Goal: Communication & Community: Connect with others

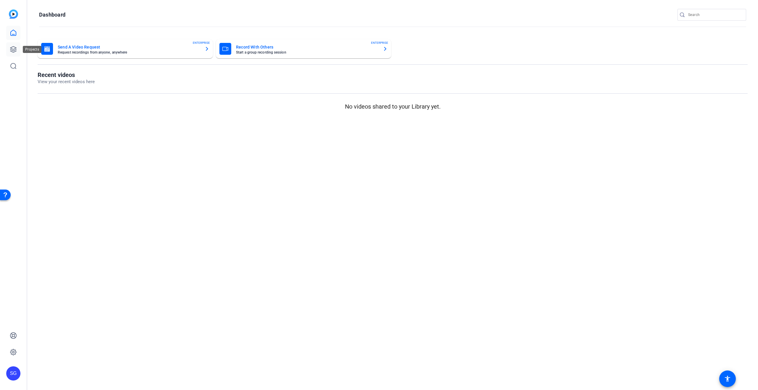
click at [13, 50] on icon at bounding box center [13, 49] width 7 height 7
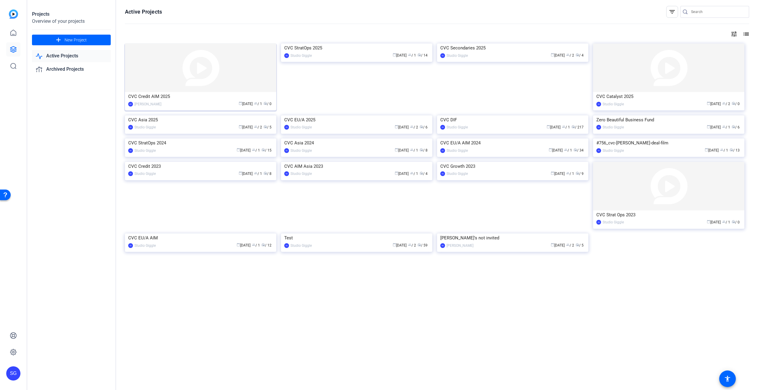
click at [221, 71] on img at bounding box center [200, 68] width 151 height 49
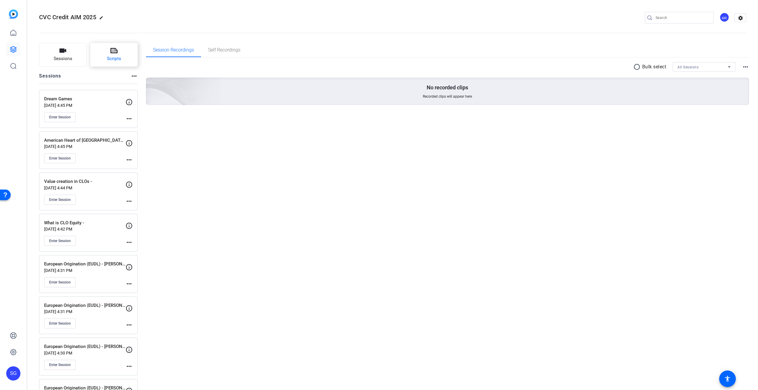
click at [117, 59] on span "Scripts" at bounding box center [114, 58] width 14 height 7
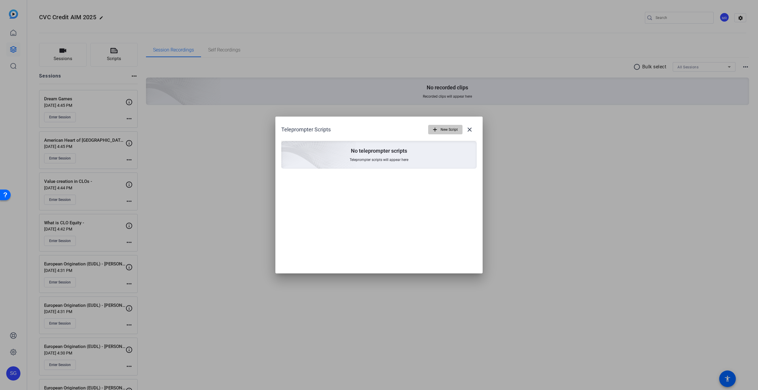
click at [438, 132] on mat-icon "add" at bounding box center [435, 130] width 7 height 7
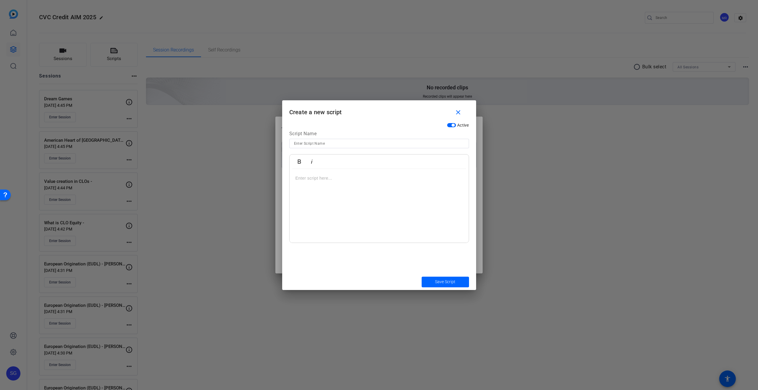
click at [343, 142] on input at bounding box center [379, 143] width 170 height 7
type input "Ed Michel"
click at [414, 199] on div at bounding box center [379, 206] width 179 height 74
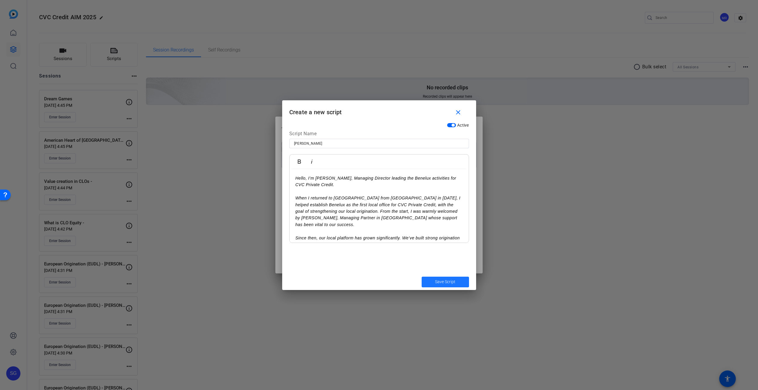
drag, startPoint x: 448, startPoint y: 282, endPoint x: 451, endPoint y: 301, distance: 19.2
click at [448, 282] on span "Save Script" at bounding box center [445, 282] width 20 height 6
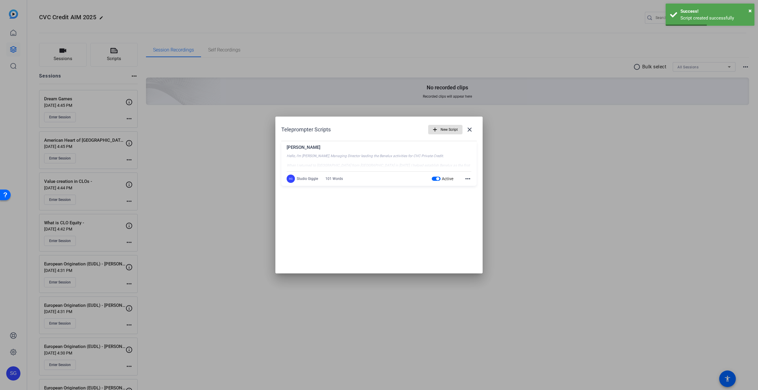
drag, startPoint x: 469, startPoint y: 132, endPoint x: 492, endPoint y: 210, distance: 81.8
click at [469, 132] on mat-icon "close" at bounding box center [469, 129] width 7 height 7
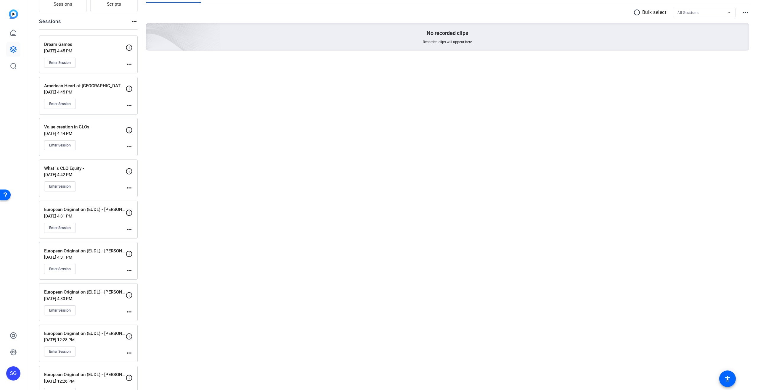
scroll to position [76, 0]
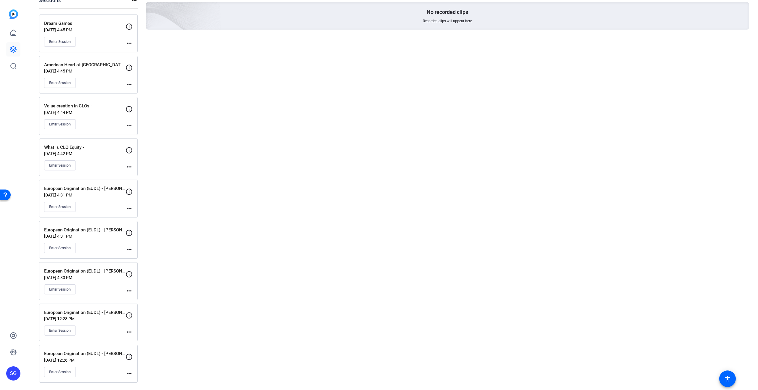
click at [129, 373] on mat-icon "more_horiz" at bounding box center [129, 373] width 7 height 7
click at [129, 373] on div at bounding box center [379, 195] width 758 height 390
click at [128, 373] on mat-icon "more_horiz" at bounding box center [129, 373] width 7 height 7
click at [61, 372] on div at bounding box center [379, 195] width 758 height 390
click at [67, 371] on span "Enter Session" at bounding box center [60, 372] width 22 height 5
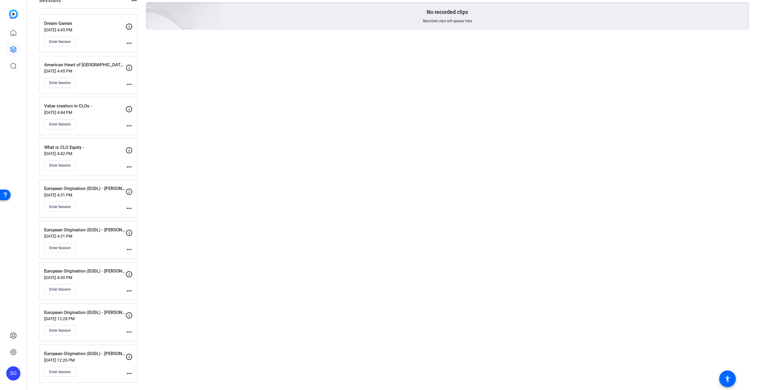
click at [131, 247] on mat-icon "more_horiz" at bounding box center [129, 249] width 7 height 7
click at [153, 259] on span "Edit Session" at bounding box center [143, 258] width 27 height 7
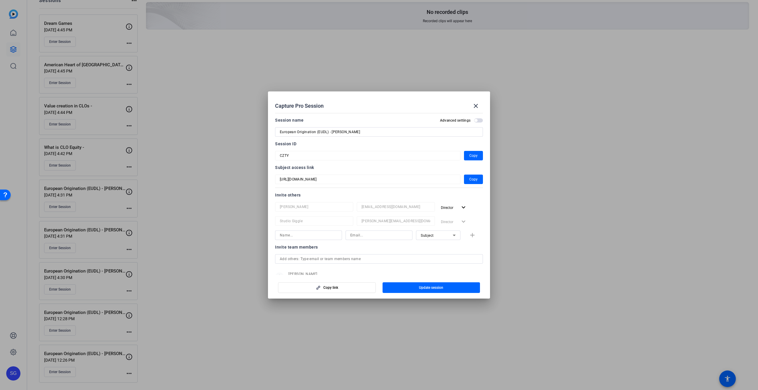
scroll to position [41, 0]
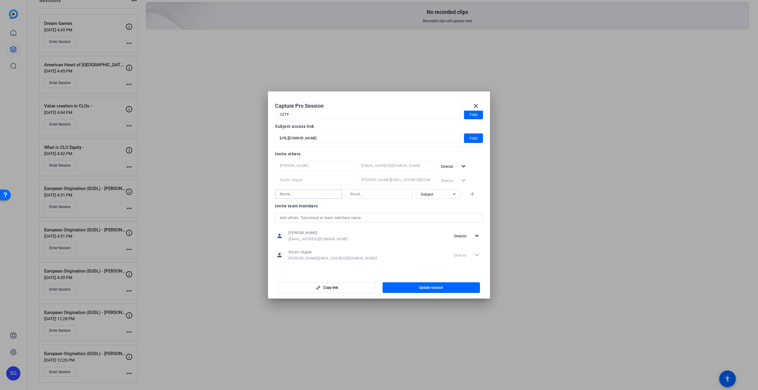
click at [316, 193] on input at bounding box center [308, 194] width 57 height 7
type input "Danielle Shaffer"
type input "[EMAIL_ADDRESS][DOMAIN_NAME]"
click at [433, 195] on span "Subject" at bounding box center [427, 195] width 13 height 4
click at [438, 207] on span "Collaborator" at bounding box center [432, 206] width 22 height 7
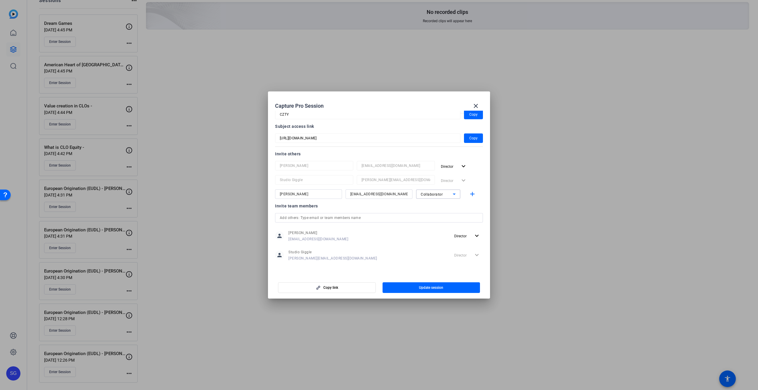
click at [451, 195] on icon at bounding box center [454, 194] width 7 height 7
click at [437, 214] on mat-option "Watcher" at bounding box center [438, 215] width 44 height 9
click at [474, 194] on mat-icon "add" at bounding box center [472, 194] width 7 height 7
click at [306, 209] on input at bounding box center [308, 208] width 57 height 7
type input "[PERSON_NAME]"
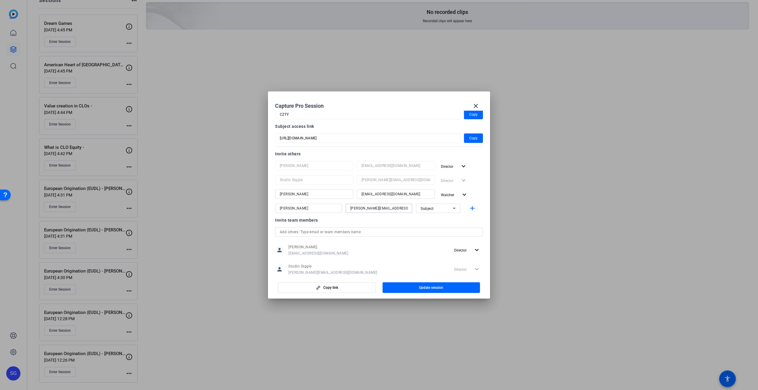
type input "[PERSON_NAME][EMAIL_ADDRESS][DOMAIN_NAME]"
click at [427, 211] on span "Subject" at bounding box center [427, 209] width 13 height 4
click at [432, 222] on span "Collaborator" at bounding box center [432, 220] width 22 height 7
click at [444, 222] on mat-option "Collaborator" at bounding box center [438, 220] width 44 height 9
click at [393, 207] on input "[PERSON_NAME][EMAIL_ADDRESS][DOMAIN_NAME]" at bounding box center [378, 208] width 57 height 7
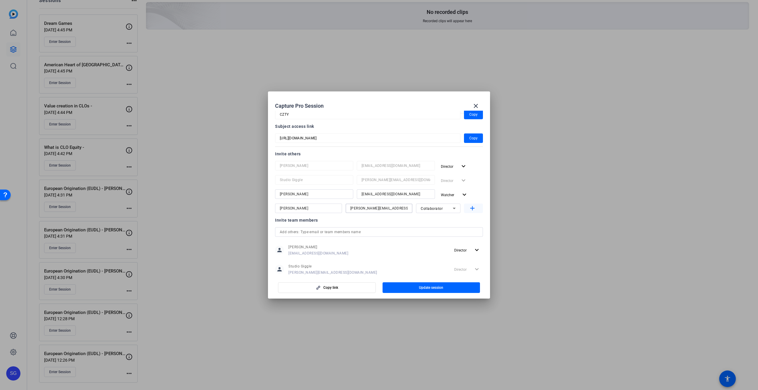
click at [471, 208] on mat-icon "add" at bounding box center [472, 208] width 7 height 7
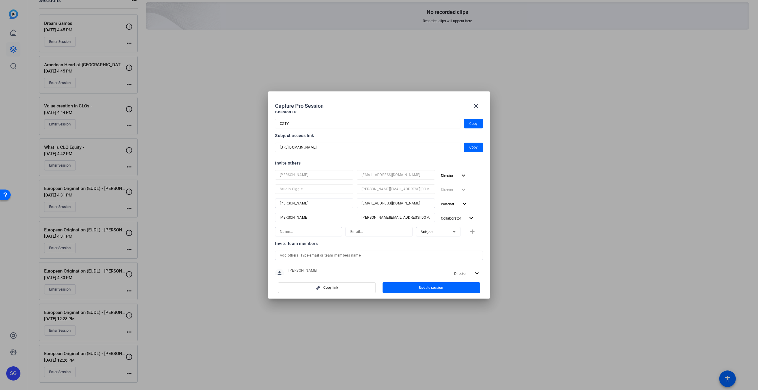
scroll to position [32, 0]
click at [300, 233] on input at bounding box center [308, 231] width 57 height 7
type input "Nick Board"
type input "nboard@cvc.com"
click at [434, 230] on span "Subject" at bounding box center [427, 232] width 13 height 4
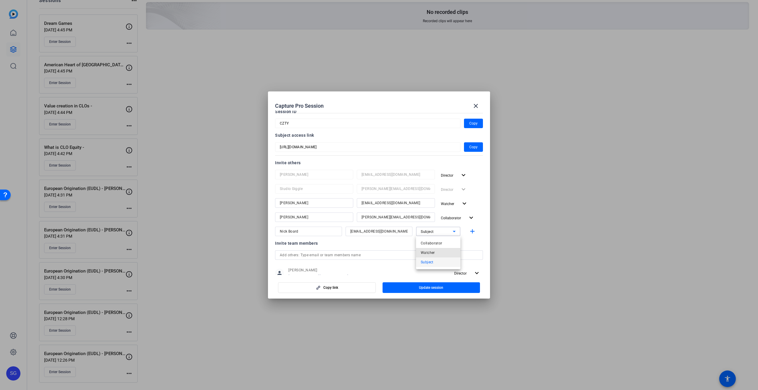
click at [431, 252] on span "Watcher" at bounding box center [428, 252] width 14 height 7
click at [450, 289] on span "button" at bounding box center [432, 288] width 98 height 14
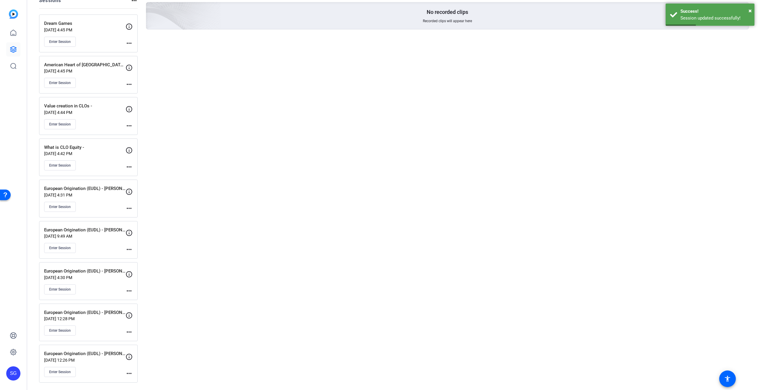
click at [131, 209] on mat-icon "more_horiz" at bounding box center [129, 208] width 7 height 7
drag, startPoint x: 154, startPoint y: 220, endPoint x: 165, endPoint y: 217, distance: 11.6
click at [154, 220] on span "Edit Session" at bounding box center [143, 217] width 27 height 7
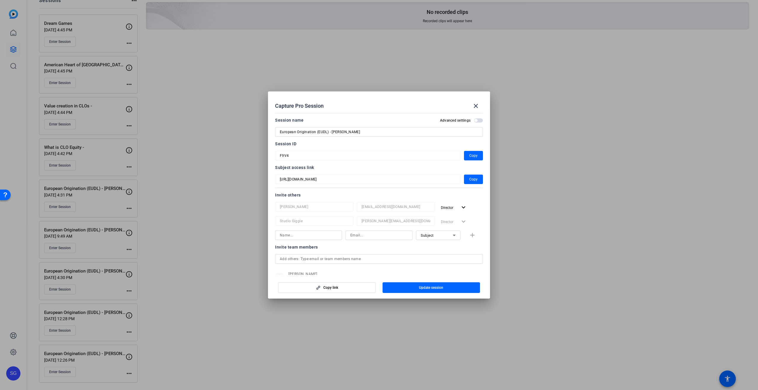
click at [306, 238] on input at bounding box center [308, 235] width 57 height 7
type input "[PERSON_NAME]"
type input "[PERSON_NAME][EMAIL_ADDRESS][DOMAIN_NAME]"
click at [430, 237] on span "Subject" at bounding box center [427, 236] width 13 height 4
click at [435, 249] on span "Collaborator" at bounding box center [432, 247] width 22 height 7
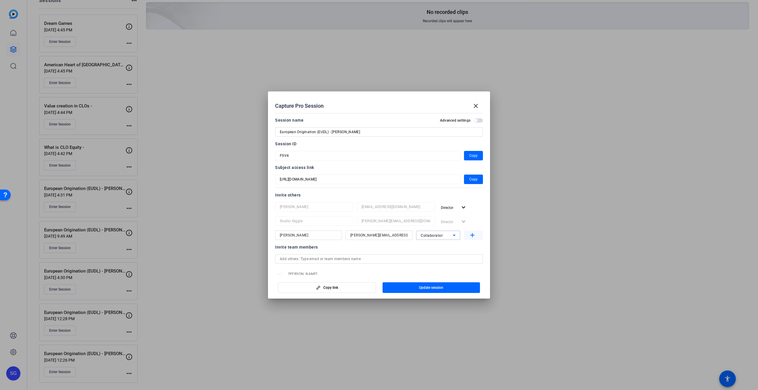
click at [471, 239] on mat-icon "add" at bounding box center [472, 235] width 7 height 7
click at [291, 250] on input at bounding box center [308, 249] width 57 height 7
type input "D"
type input "[PERSON_NAME]"
type input "[EMAIL_ADDRESS][DOMAIN_NAME]"
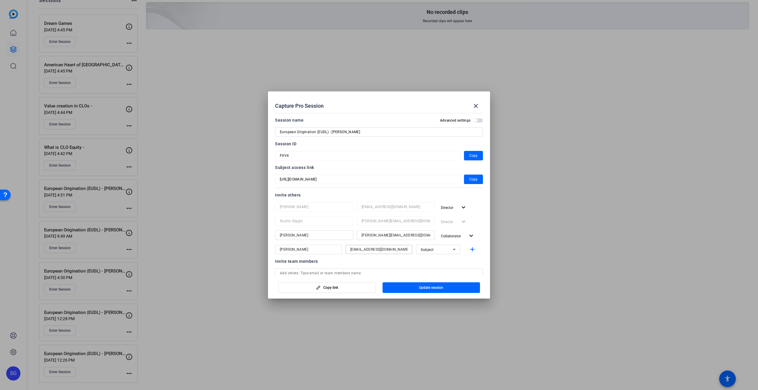
click at [441, 250] on div "Subject" at bounding box center [437, 249] width 32 height 7
click at [439, 263] on span "Collaborator" at bounding box center [432, 261] width 22 height 7
click at [444, 252] on div "Collaborator" at bounding box center [437, 249] width 32 height 7
click at [433, 267] on mat-option "Watcher" at bounding box center [438, 270] width 44 height 9
click at [470, 251] on mat-icon "add" at bounding box center [472, 249] width 7 height 7
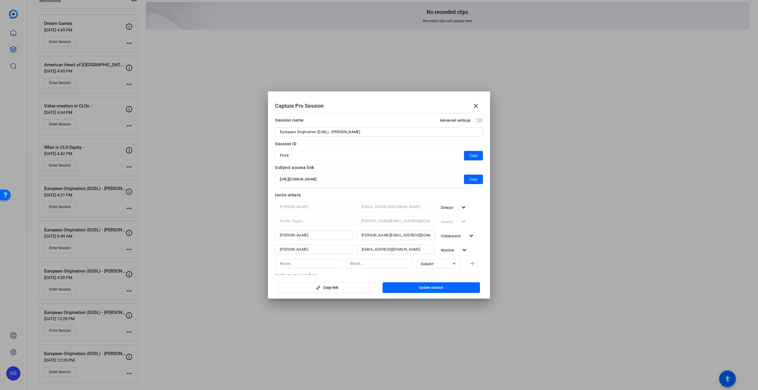
click at [292, 265] on input at bounding box center [308, 263] width 57 height 7
type input "Nick Board"
type input "nboard@cvc.com"
click at [448, 264] on div "Subject" at bounding box center [437, 263] width 32 height 7
click at [437, 282] on mat-option "Watcher" at bounding box center [438, 285] width 44 height 9
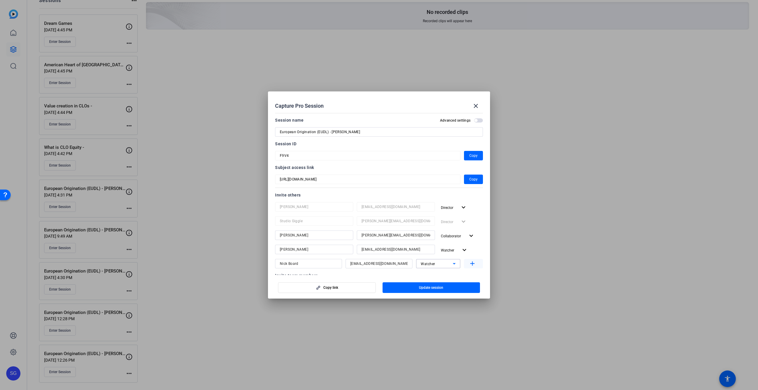
click at [472, 263] on mat-icon "add" at bounding box center [472, 263] width 7 height 7
click at [445, 289] on span "button" at bounding box center [432, 288] width 98 height 14
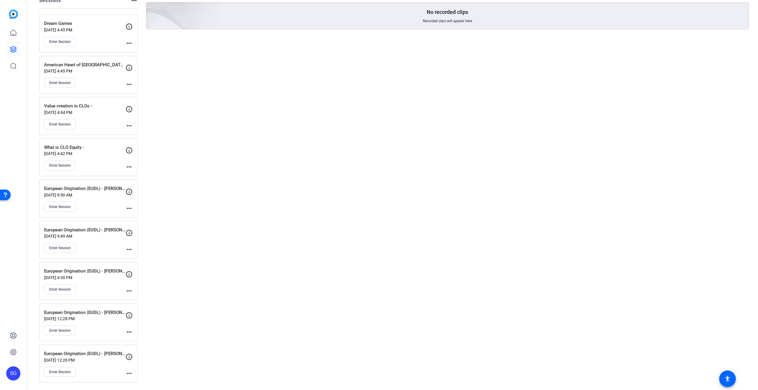
click at [132, 332] on mat-icon "more_horiz" at bounding box center [129, 332] width 7 height 7
drag, startPoint x: 140, startPoint y: 339, endPoint x: 164, endPoint y: 332, distance: 24.6
click at [140, 339] on span "Edit Session" at bounding box center [143, 341] width 27 height 7
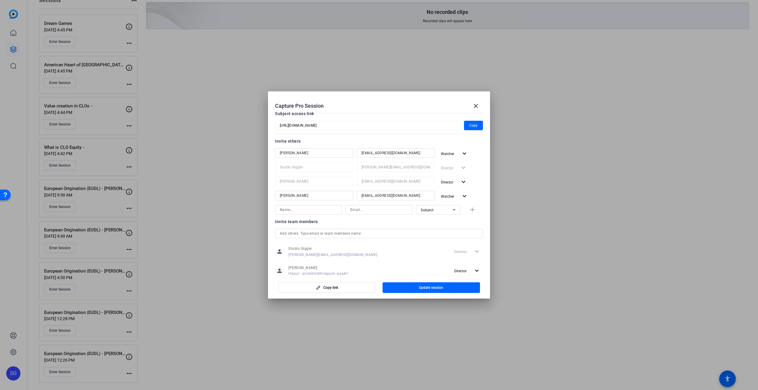
scroll to position [51, 0]
click at [317, 196] on input "[PERSON_NAME]" at bounding box center [314, 198] width 69 height 7
click at [301, 196] on input "[PERSON_NAME]" at bounding box center [314, 198] width 69 height 7
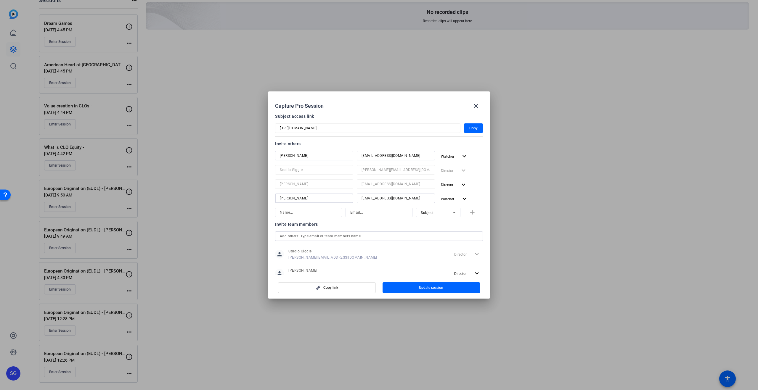
drag, startPoint x: 301, startPoint y: 196, endPoint x: 305, endPoint y: 196, distance: 4.7
click at [301, 196] on input "[PERSON_NAME]" at bounding box center [314, 198] width 69 height 7
click at [374, 197] on input "[EMAIL_ADDRESS][DOMAIN_NAME]" at bounding box center [396, 198] width 69 height 7
drag, startPoint x: 374, startPoint y: 197, endPoint x: 392, endPoint y: 199, distance: 17.9
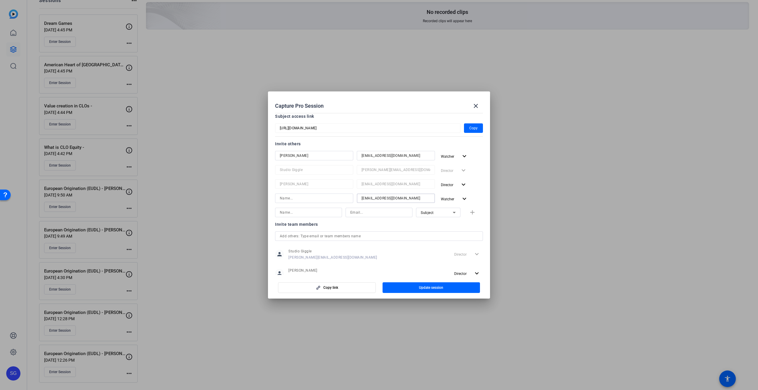
click at [374, 197] on input "[EMAIL_ADDRESS][DOMAIN_NAME]" at bounding box center [396, 198] width 69 height 7
click at [424, 290] on span "Update session" at bounding box center [431, 288] width 24 height 5
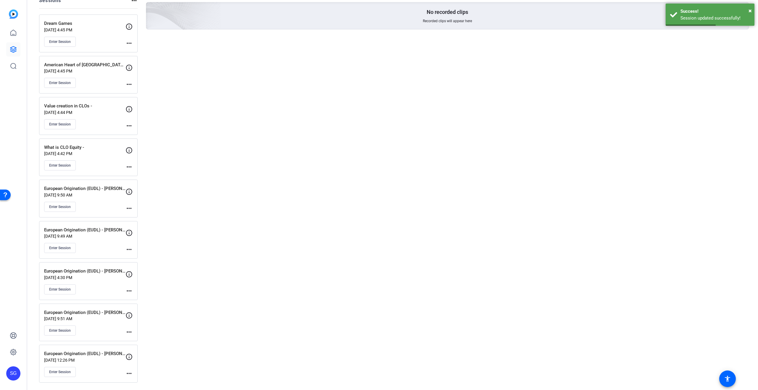
click at [130, 333] on mat-icon "more_horiz" at bounding box center [129, 332] width 7 height 7
click at [139, 341] on span "Edit Session" at bounding box center [143, 341] width 27 height 7
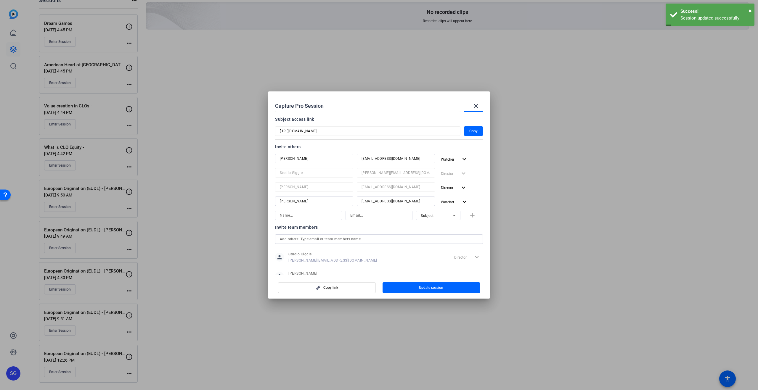
scroll to position [59, 0]
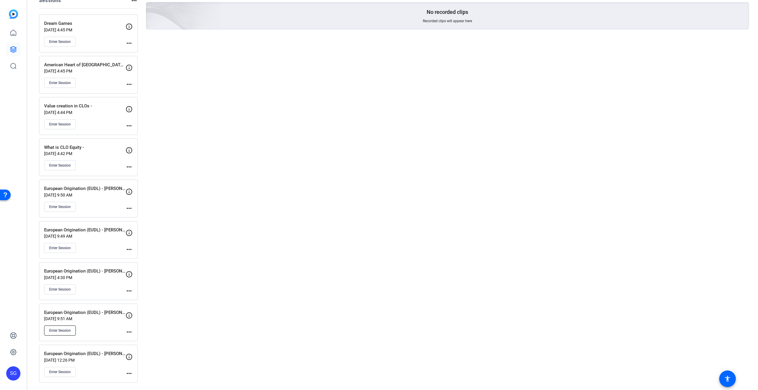
click at [68, 330] on span "Enter Session" at bounding box center [60, 331] width 22 height 5
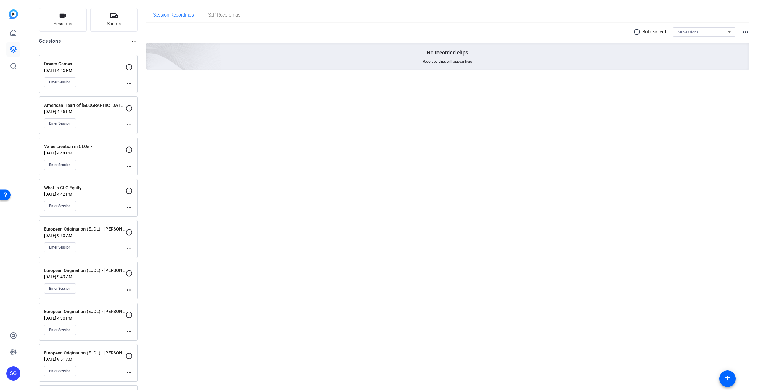
scroll to position [0, 0]
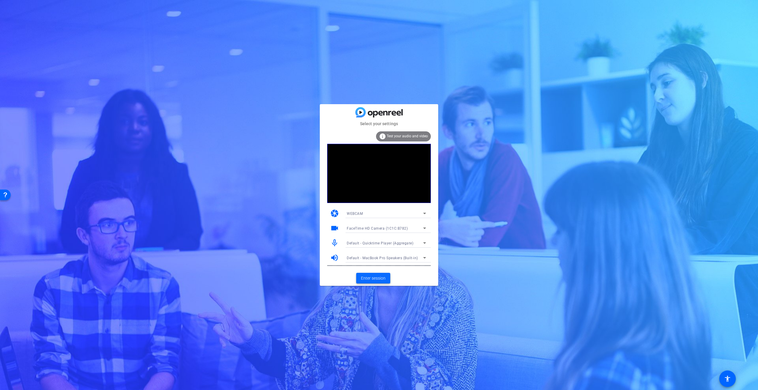
click at [382, 276] on button "Enter session" at bounding box center [373, 278] width 34 height 11
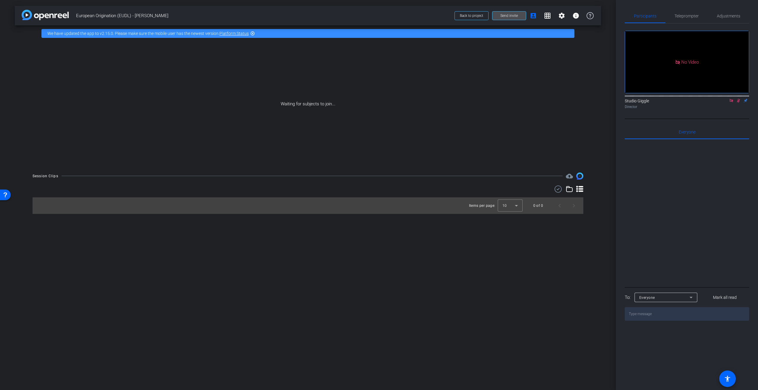
click at [515, 18] on span "Send invite" at bounding box center [509, 15] width 17 height 5
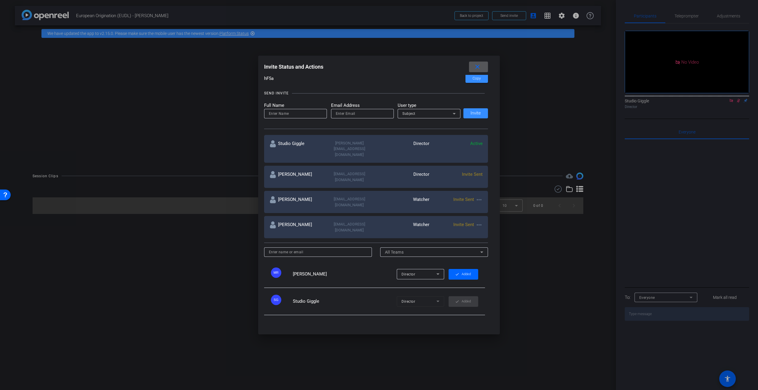
scroll to position [43, 0]
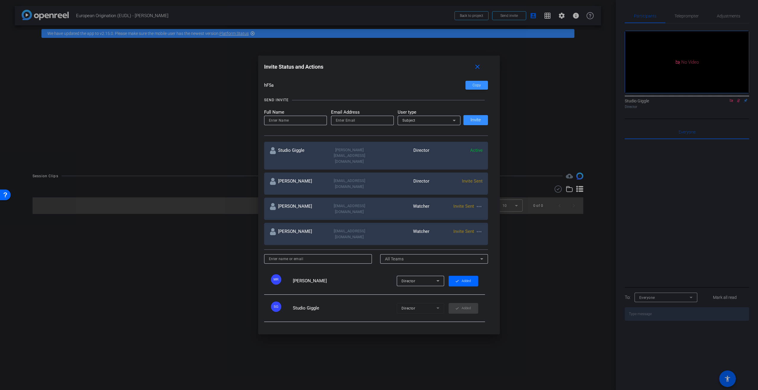
click at [482, 179] on span "Invite Sent" at bounding box center [472, 181] width 21 height 5
click at [480, 203] on mat-icon "more_horiz" at bounding box center [479, 206] width 7 height 7
click at [495, 209] on span "Re-Send Invite" at bounding box center [503, 208] width 44 height 7
click at [467, 143] on div "Studio Giggle jon@studiogiggle.co.uk Director Active" at bounding box center [376, 156] width 224 height 28
drag, startPoint x: 475, startPoint y: 171, endPoint x: 428, endPoint y: 171, distance: 47.4
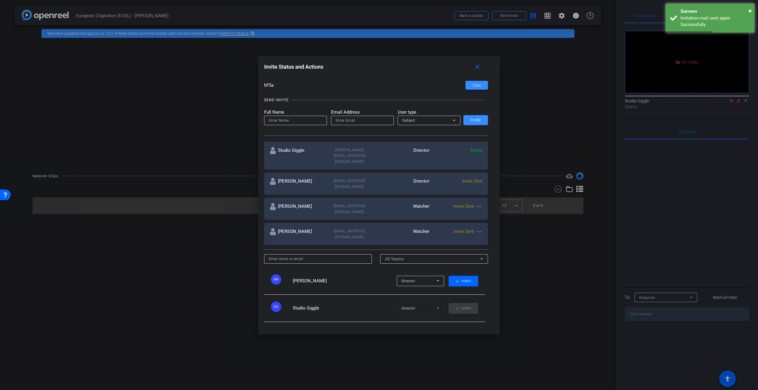
click at [474, 179] on span "Invite Sent" at bounding box center [472, 181] width 21 height 5
drag, startPoint x: 415, startPoint y: 171, endPoint x: 471, endPoint y: 170, distance: 56.6
click at [470, 173] on div "Milena Raschia milena@studiogiggle.co.uk Director Invite Sent" at bounding box center [376, 184] width 224 height 22
click at [471, 179] on span "Invite Sent" at bounding box center [472, 181] width 21 height 5
click at [442, 276] on div "Director" at bounding box center [420, 281] width 47 height 10
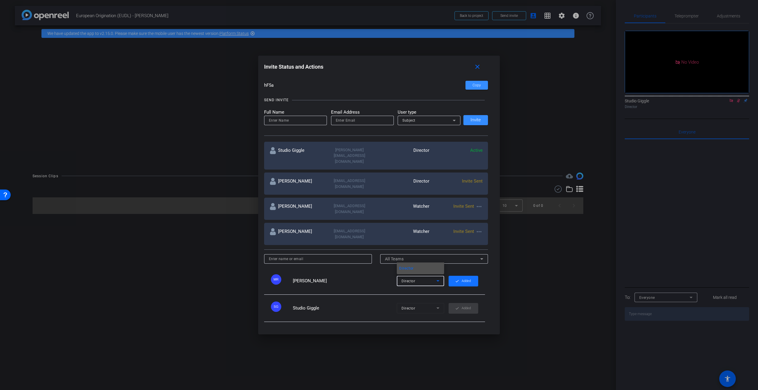
drag, startPoint x: 455, startPoint y: 259, endPoint x: 462, endPoint y: 259, distance: 6.5
click at [455, 259] on div at bounding box center [379, 195] width 758 height 390
click at [475, 274] on span "button" at bounding box center [464, 281] width 30 height 14
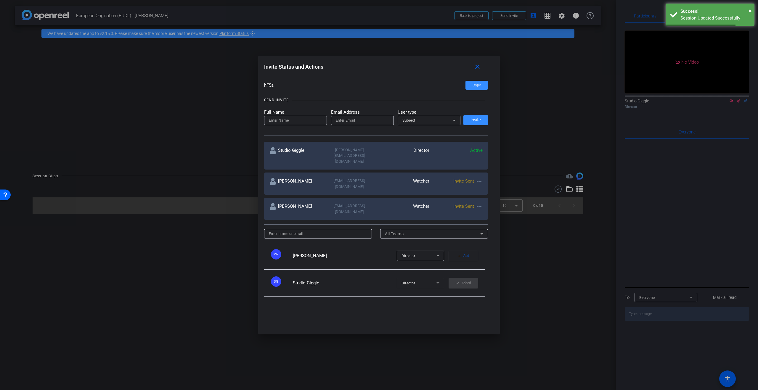
scroll to position [53, 0]
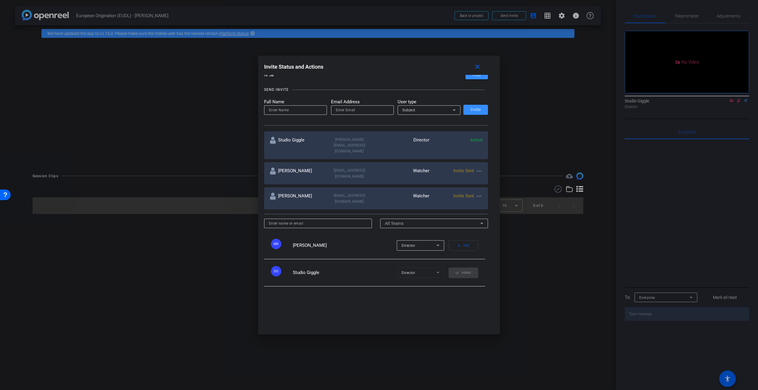
click at [368, 268] on div "Director check Added" at bounding box center [417, 273] width 123 height 11
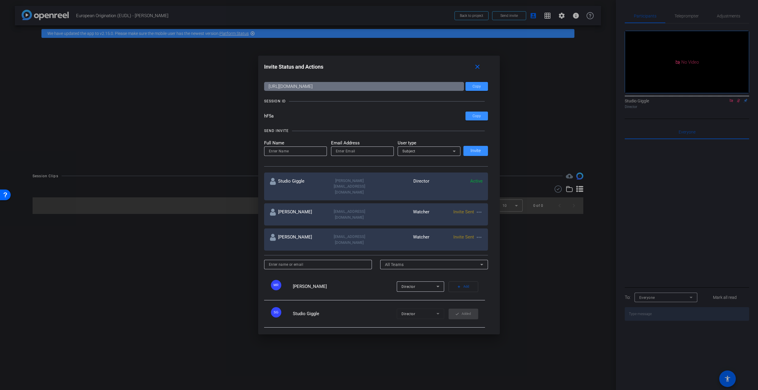
scroll to position [0, 0]
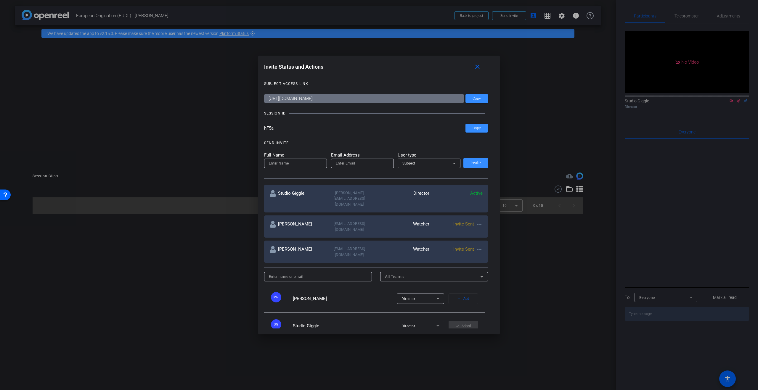
click at [482, 194] on span "Active" at bounding box center [476, 193] width 12 height 5
click at [277, 165] on input at bounding box center [295, 163] width 53 height 7
type input "[PERSON_NAME]"
type input "jonnybrigden@"
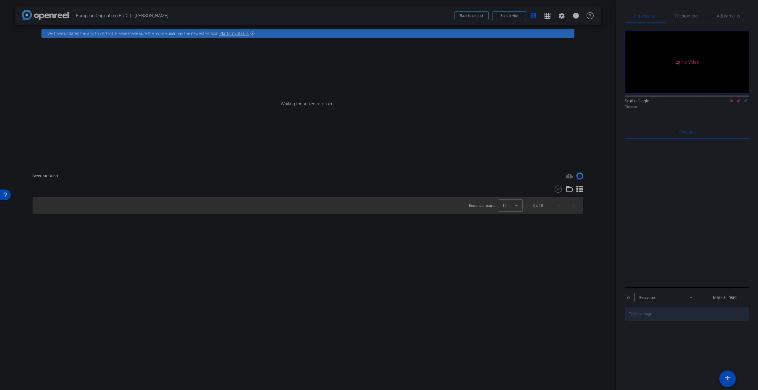
drag, startPoint x: 209, startPoint y: 231, endPoint x: 218, endPoint y: 236, distance: 11.2
click at [209, 231] on div "arrow_back European Origination (EUDL) - Christine Weis Back to project Send in…" at bounding box center [308, 195] width 616 height 390
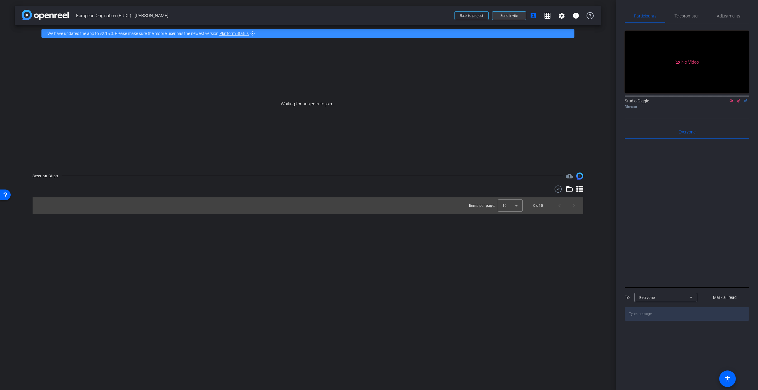
click at [519, 17] on span at bounding box center [509, 16] width 33 height 14
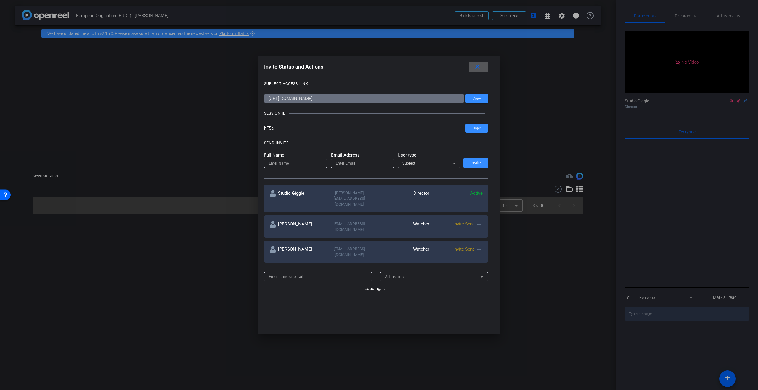
click at [307, 204] on div "Studio Giggle jon@studiogiggle.co.uk Director Active Dani Shaffer dshaffer@cvc.…" at bounding box center [376, 225] width 224 height 85
click at [298, 162] on input at bounding box center [295, 163] width 53 height 7
click at [289, 163] on input at bounding box center [295, 163] width 53 height 7
type input "[PERSON_NAME]"
type input "[PERSON_NAME][EMAIL_ADDRESS][DOMAIN_NAME]"
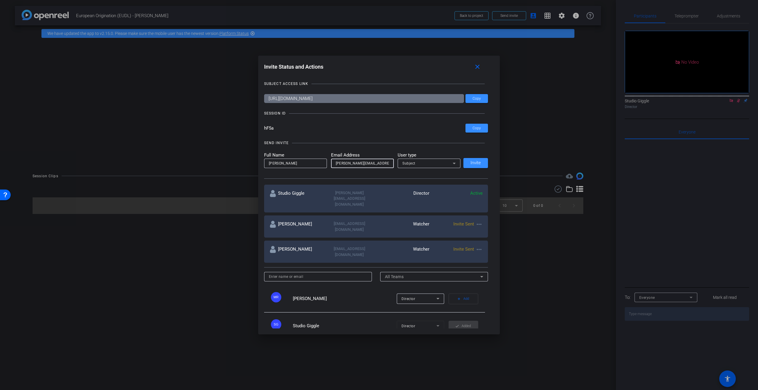
click at [420, 160] on div "Subject" at bounding box center [428, 163] width 50 height 7
click at [424, 176] on span "Collaborator" at bounding box center [414, 175] width 22 height 7
click at [427, 166] on div "Collaborator" at bounding box center [428, 163] width 50 height 7
click at [431, 151] on div at bounding box center [379, 195] width 758 height 390
click at [478, 163] on span "Invite" at bounding box center [476, 163] width 10 height 4
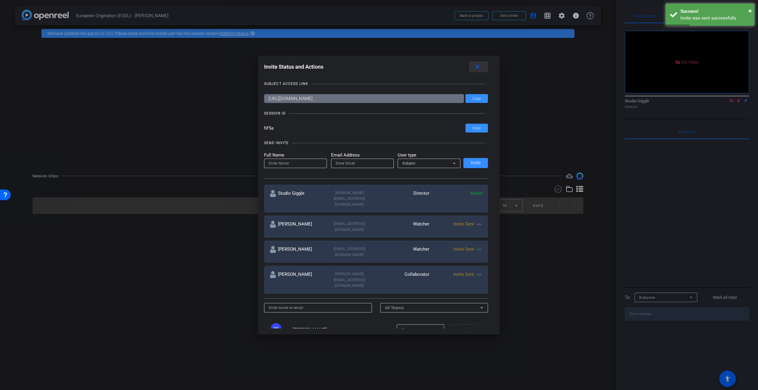
click at [480, 66] on mat-icon "close" at bounding box center [477, 66] width 7 height 7
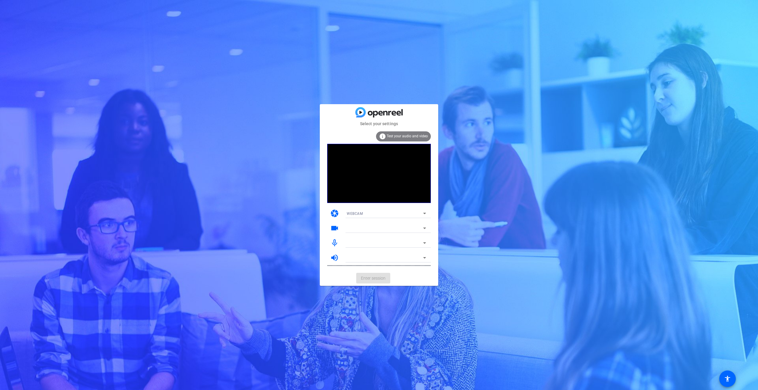
click at [380, 279] on mat-card-actions "Enter session" at bounding box center [379, 278] width 119 height 15
click at [377, 281] on span "Enter session" at bounding box center [373, 279] width 25 height 6
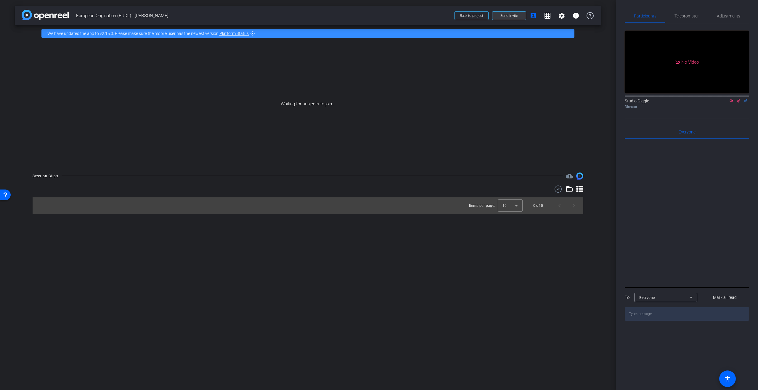
click at [515, 16] on span "Send invite" at bounding box center [509, 15] width 17 height 5
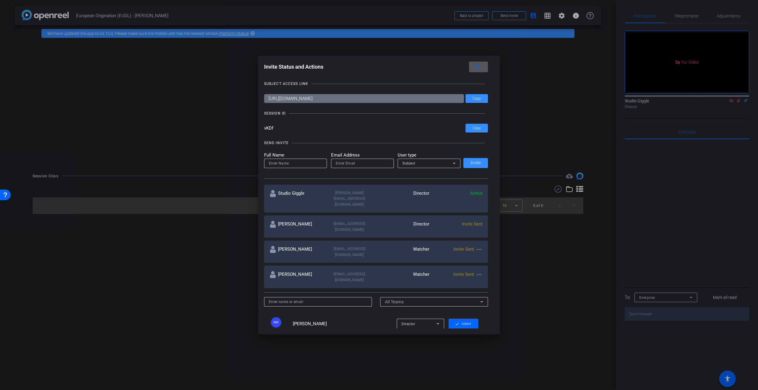
click at [483, 271] on mat-icon "more_horiz" at bounding box center [479, 274] width 7 height 7
click at [492, 273] on span "Re-Send Invite" at bounding box center [503, 271] width 44 height 7
click at [297, 299] on input at bounding box center [318, 302] width 99 height 7
type input "j"
click at [294, 160] on input at bounding box center [295, 163] width 53 height 7
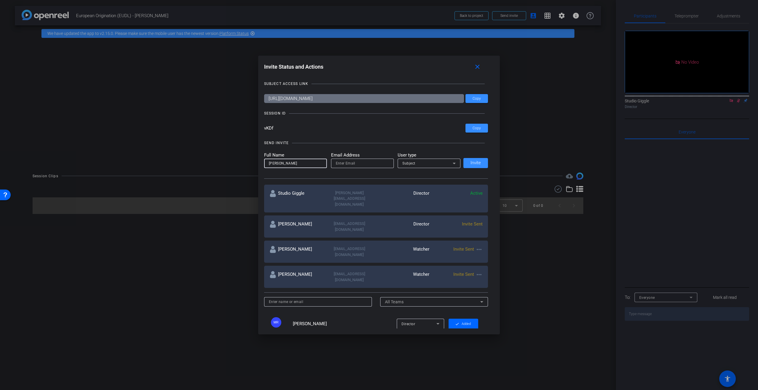
type input "[PERSON_NAME]"
type input "[PERSON_NAME][EMAIL_ADDRESS][DOMAIN_NAME]"
click at [443, 167] on div "Subject" at bounding box center [429, 163] width 53 height 9
click at [441, 174] on mat-option "Collaborator" at bounding box center [429, 175] width 63 height 9
click at [474, 165] on span "Invite" at bounding box center [476, 163] width 10 height 4
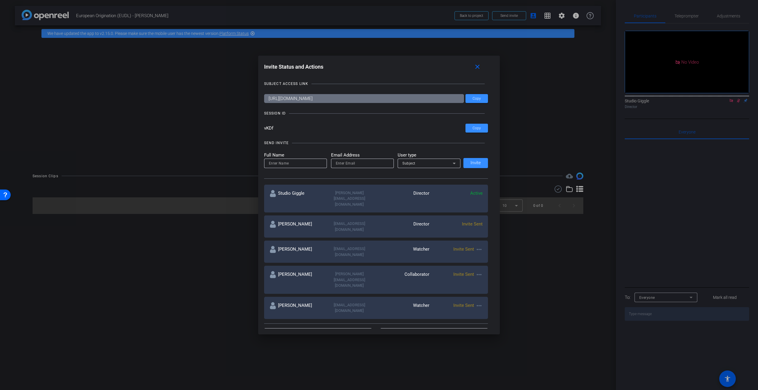
click at [435, 352] on icon at bounding box center [438, 355] width 7 height 7
click at [458, 320] on div at bounding box center [379, 195] width 758 height 390
click at [467, 351] on span "Added" at bounding box center [466, 355] width 9 height 9
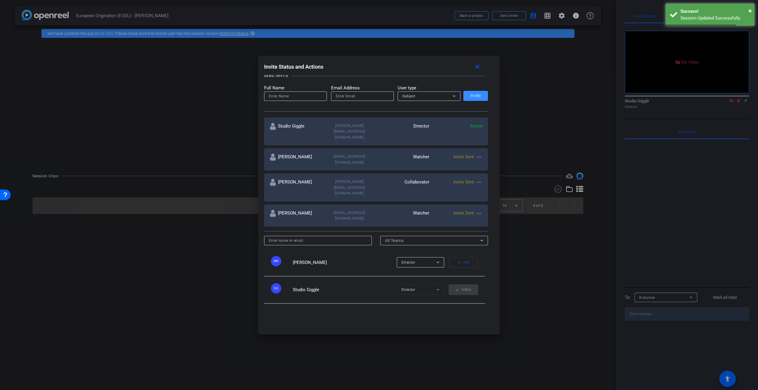
scroll to position [68, 0]
